Goal: Task Accomplishment & Management: Use online tool/utility

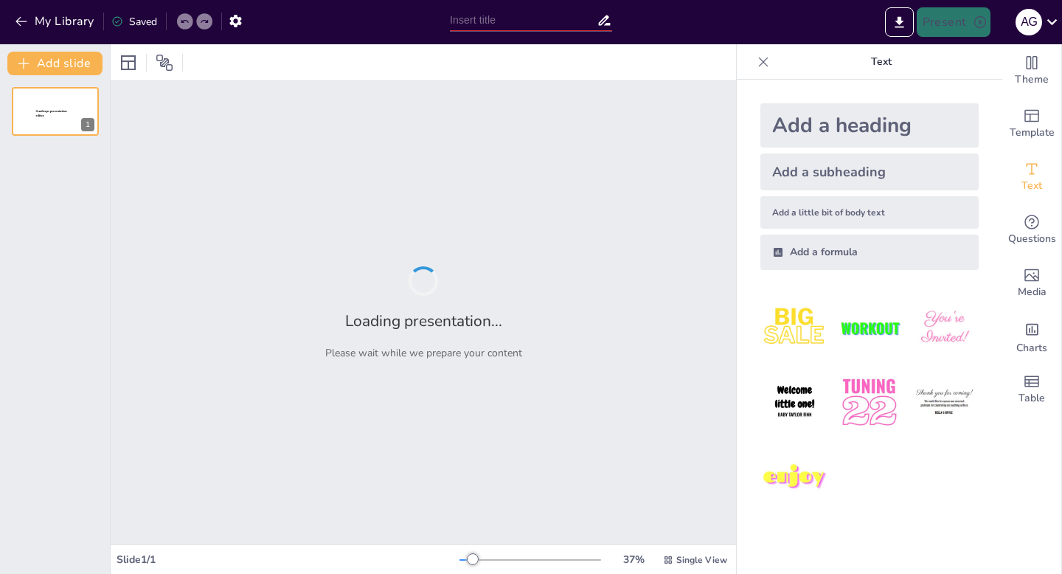
type input "Цифровизация спортивной инфраструктуры: ключевые функции «Спорт-Каталога»"
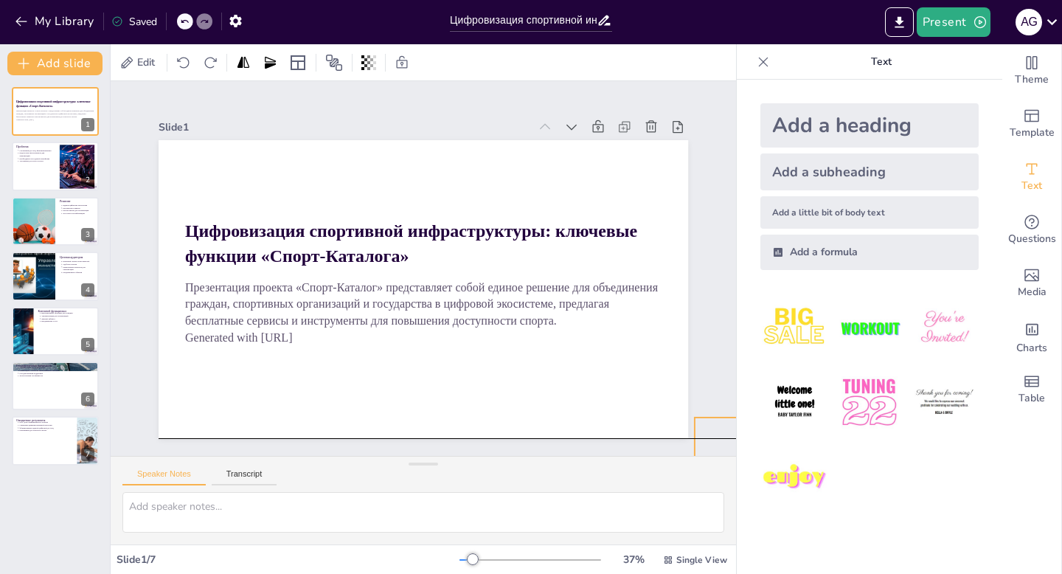
drag, startPoint x: 629, startPoint y: 412, endPoint x: 726, endPoint y: 440, distance: 100.6
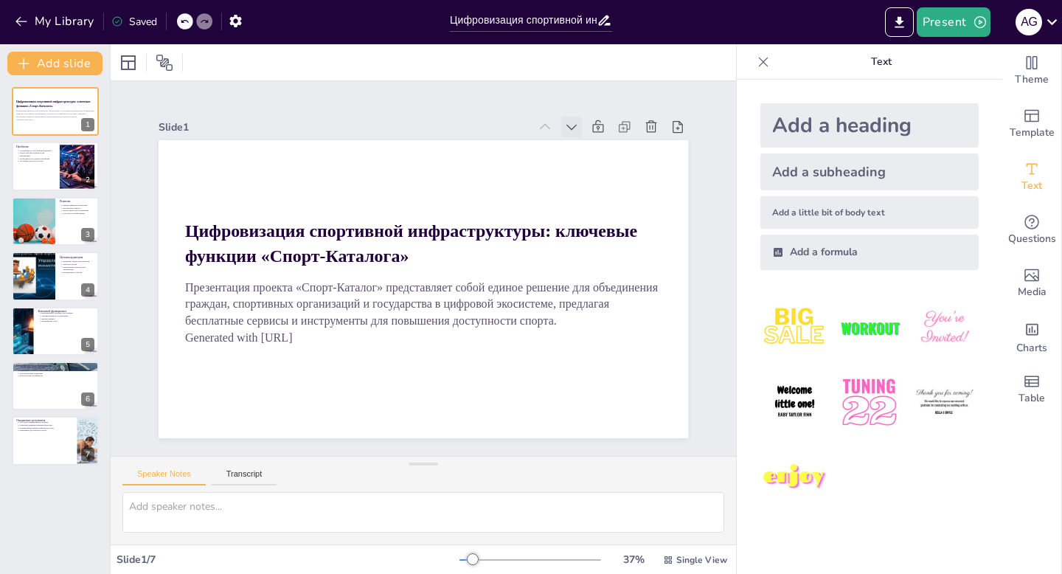
click at [616, 231] on icon at bounding box center [626, 241] width 21 height 21
click at [584, 375] on icon at bounding box center [593, 384] width 18 height 18
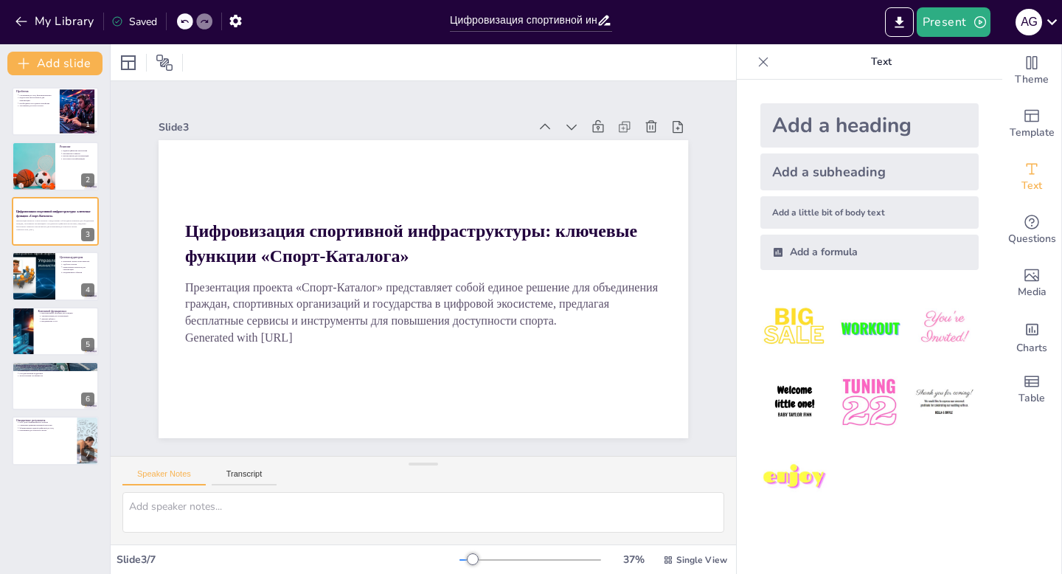
click at [613, 210] on icon at bounding box center [623, 220] width 20 height 20
click at [574, 162] on icon at bounding box center [583, 171] width 18 height 18
click at [551, 132] on icon at bounding box center [559, 140] width 16 height 16
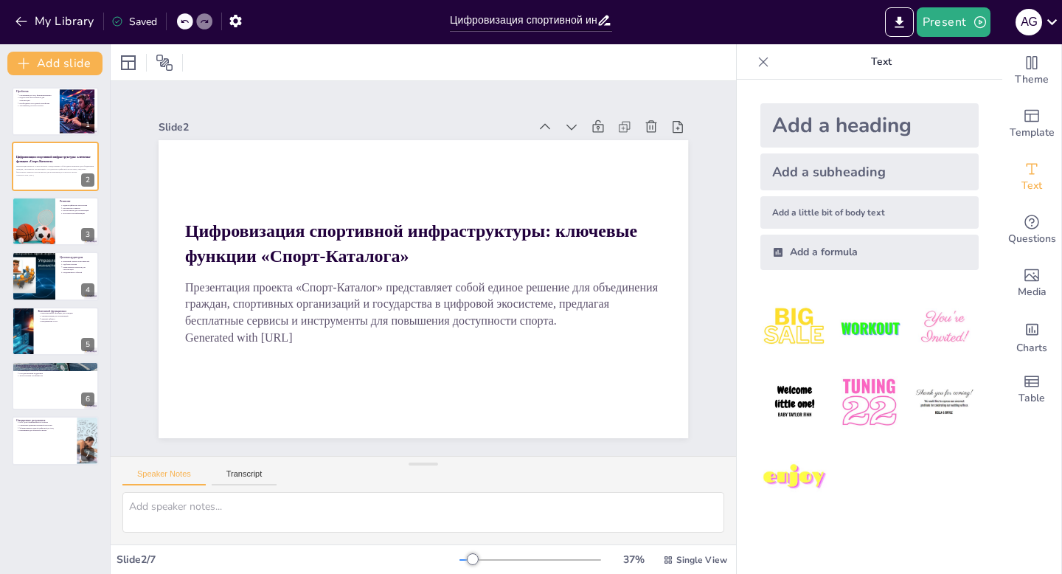
click at [574, 162] on icon at bounding box center [583, 171] width 18 height 18
click at [854, 126] on div "Add a heading" at bounding box center [869, 125] width 218 height 44
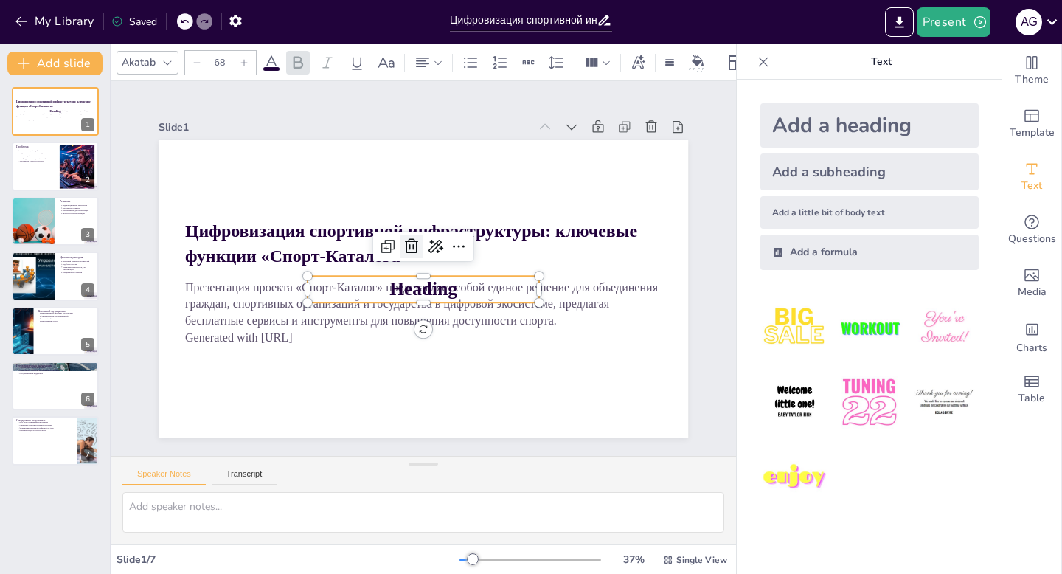
click at [411, 246] on icon at bounding box center [416, 244] width 21 height 21
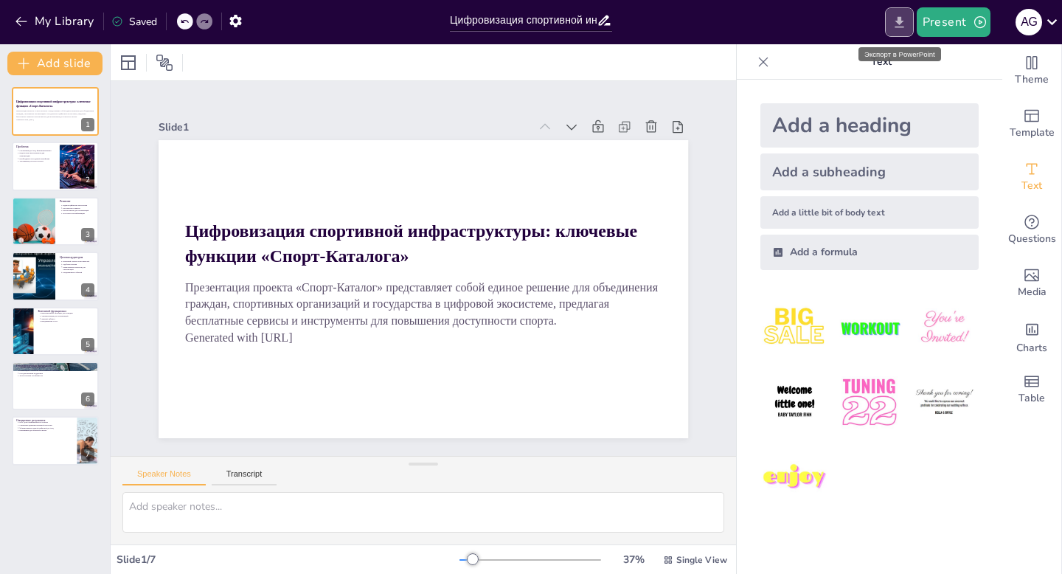
click at [897, 24] on icon "Export to PowerPoint" at bounding box center [898, 22] width 15 height 15
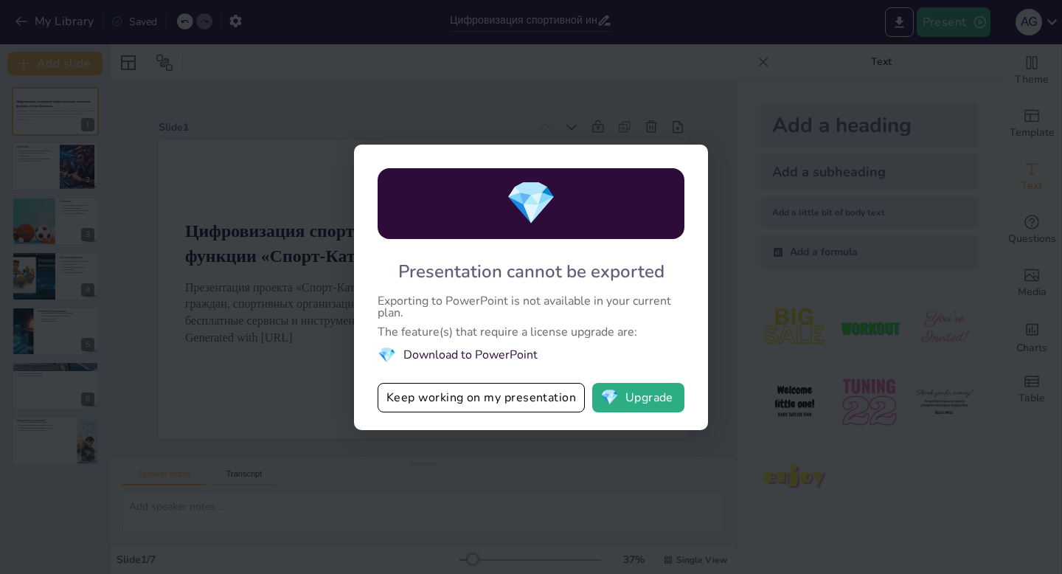
click at [728, 105] on div "💎 Presentation cannot be exported Exporting to PowerPoint is not available in y…" at bounding box center [531, 287] width 1062 height 574
click at [479, 357] on li "💎 Download to PowerPoint" at bounding box center [531, 355] width 307 height 20
click at [594, 89] on div "💎 Presentation cannot be exported Exporting to PowerPoint is not available in y…" at bounding box center [531, 287] width 1062 height 574
click at [543, 399] on button "Keep working on my presentation" at bounding box center [481, 397] width 207 height 29
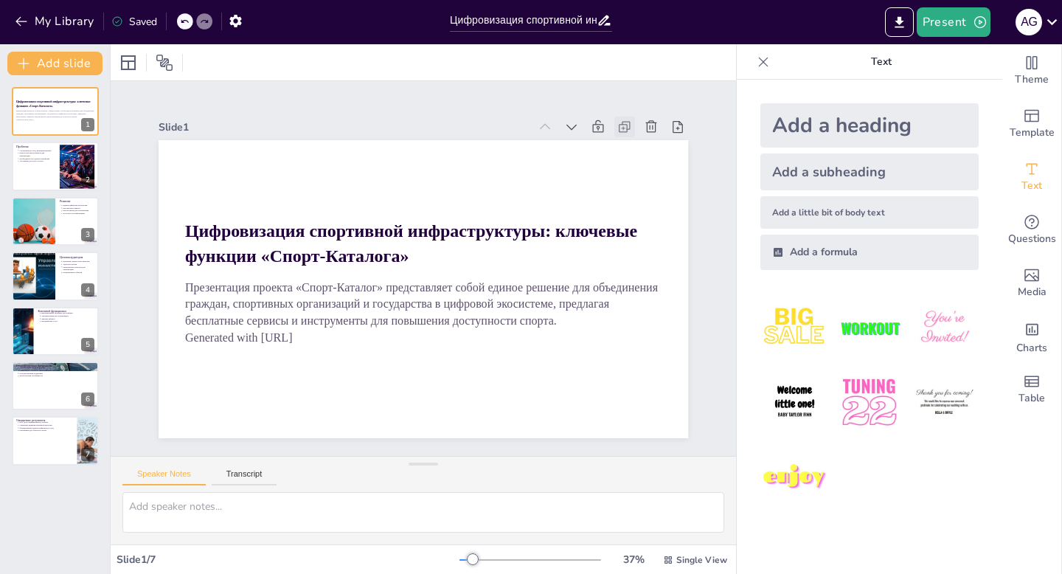
click at [659, 262] on icon at bounding box center [669, 272] width 21 height 21
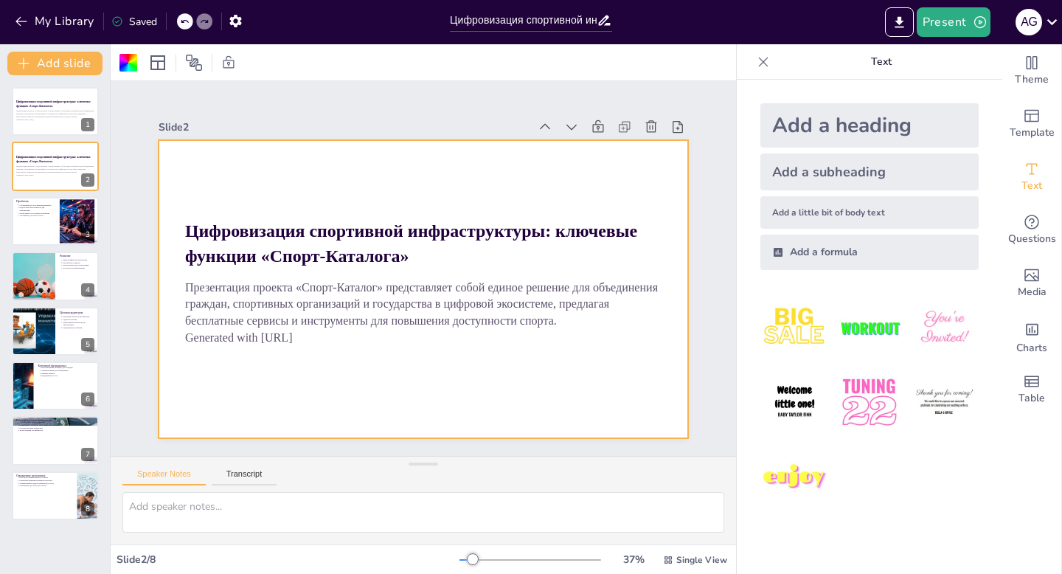
click at [655, 211] on icon at bounding box center [664, 220] width 19 height 19
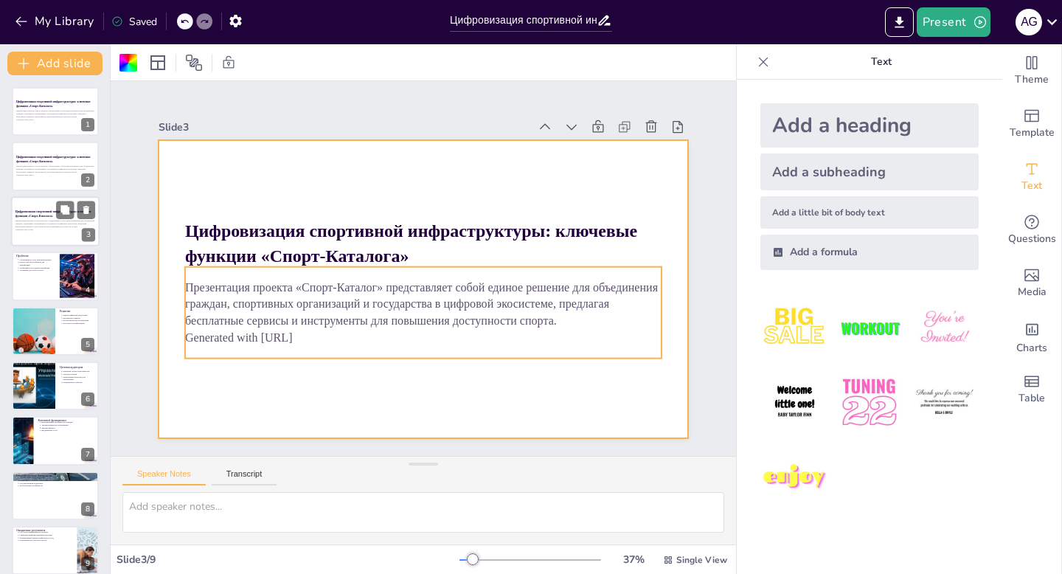
click at [77, 228] on p "Generated with [URL]" at bounding box center [55, 229] width 80 height 3
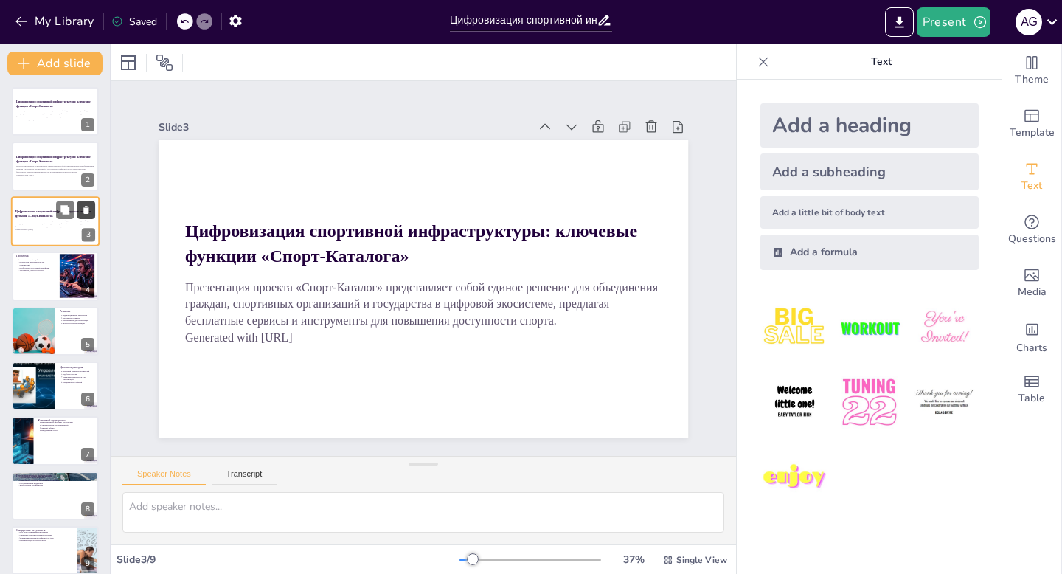
click at [89, 210] on icon at bounding box center [86, 209] width 10 height 10
type textarea "Loremipsumdo sitametcon adipi e Seddoe temporin u labo, etd magnaali enimadmini…"
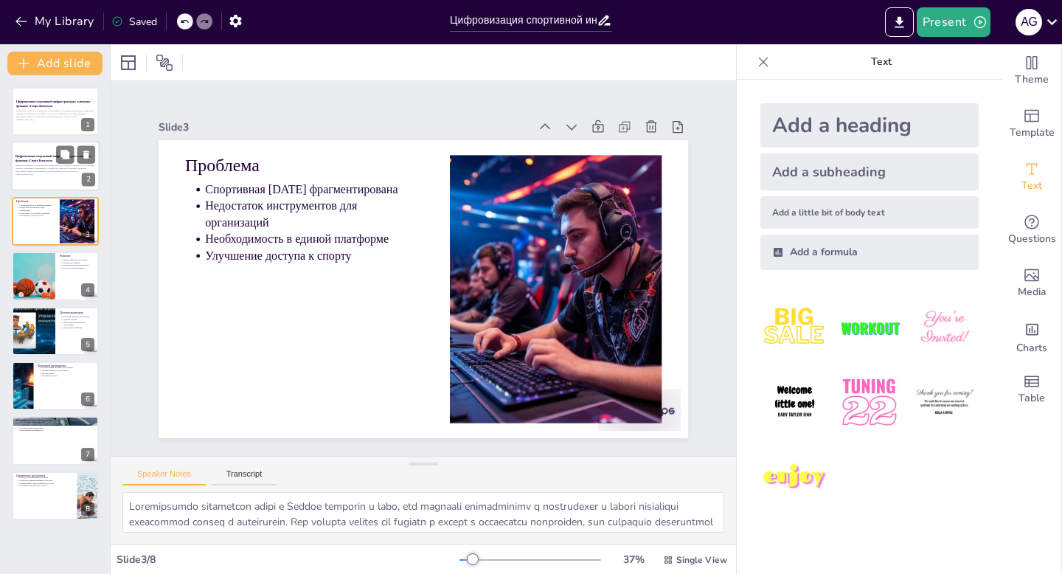
click at [88, 174] on div "2" at bounding box center [88, 179] width 13 height 13
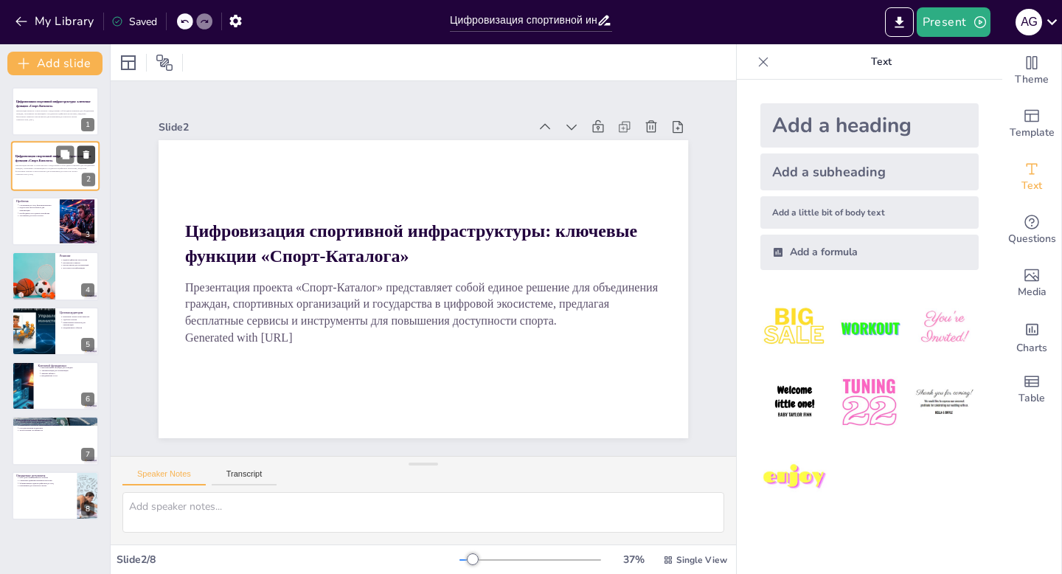
click at [87, 150] on icon at bounding box center [86, 155] width 10 height 10
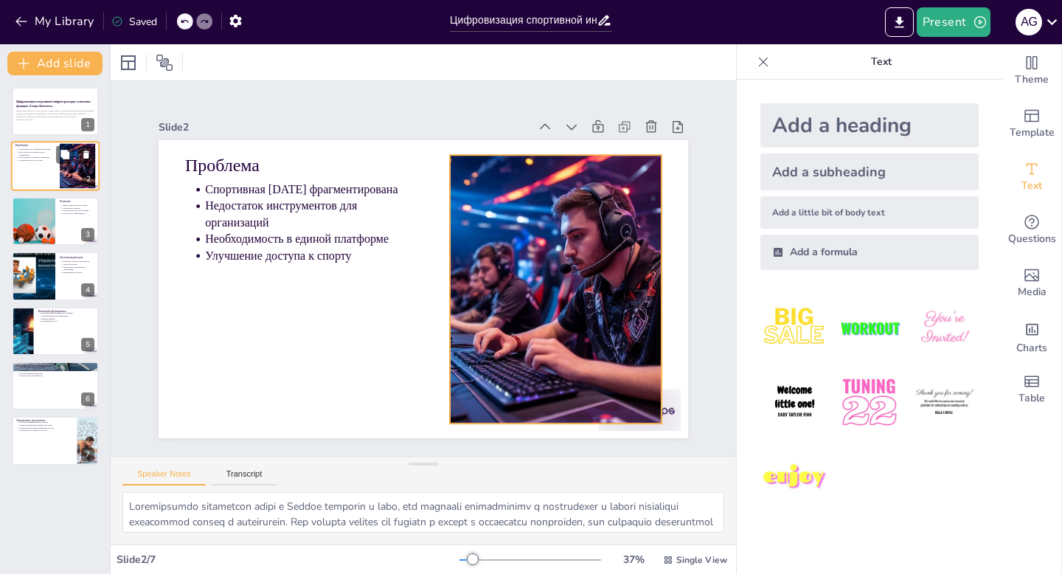
click at [70, 170] on div at bounding box center [77, 166] width 79 height 45
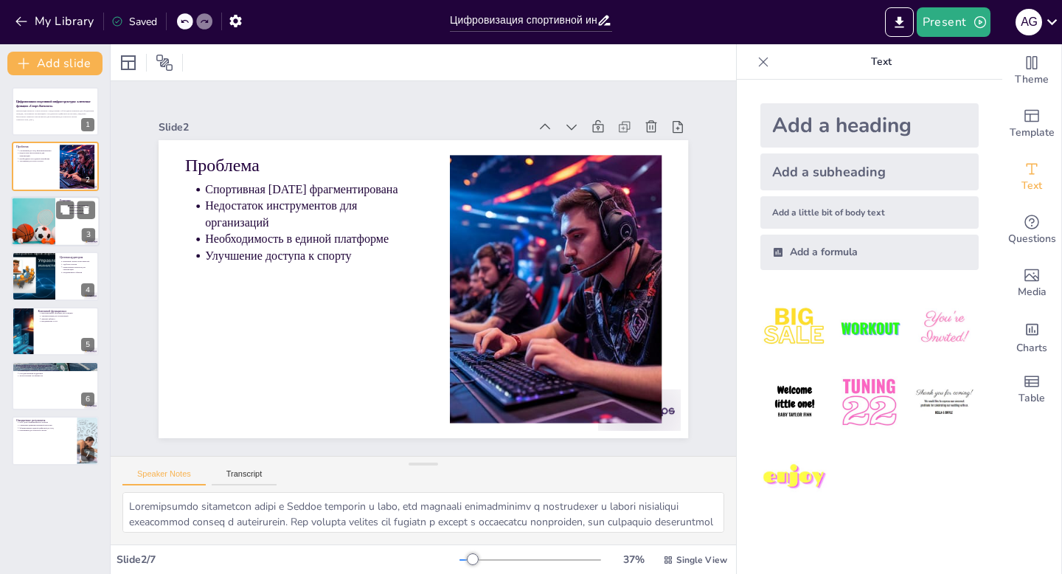
click at [66, 223] on div at bounding box center [55, 221] width 88 height 50
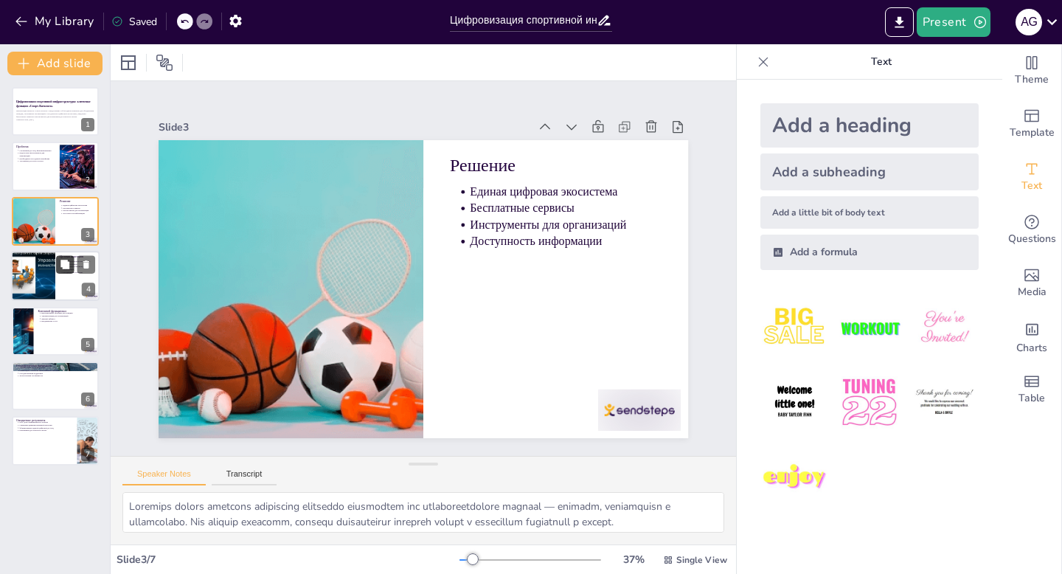
click at [58, 271] on button at bounding box center [65, 265] width 18 height 18
type textarea "Loremip dolors ametconsectet adipisci e sedd eiusm tempor incididun u laboreetd…"
